Goal: Transaction & Acquisition: Book appointment/travel/reservation

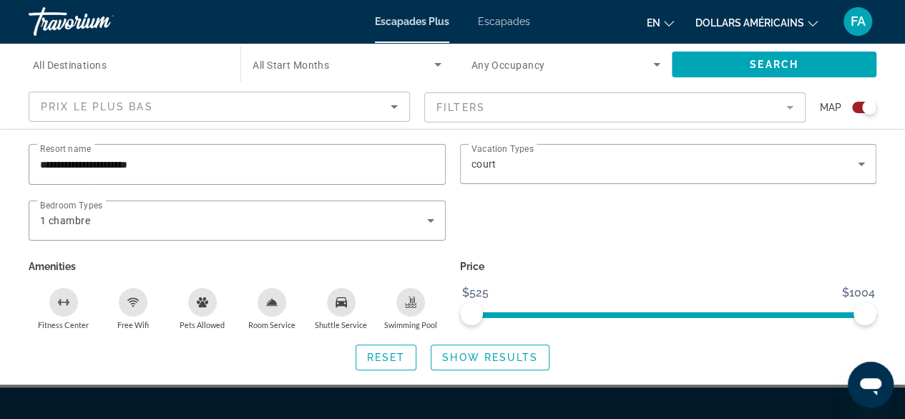
scroll to position [232, 0]
